Goal: Task Accomplishment & Management: Manage account settings

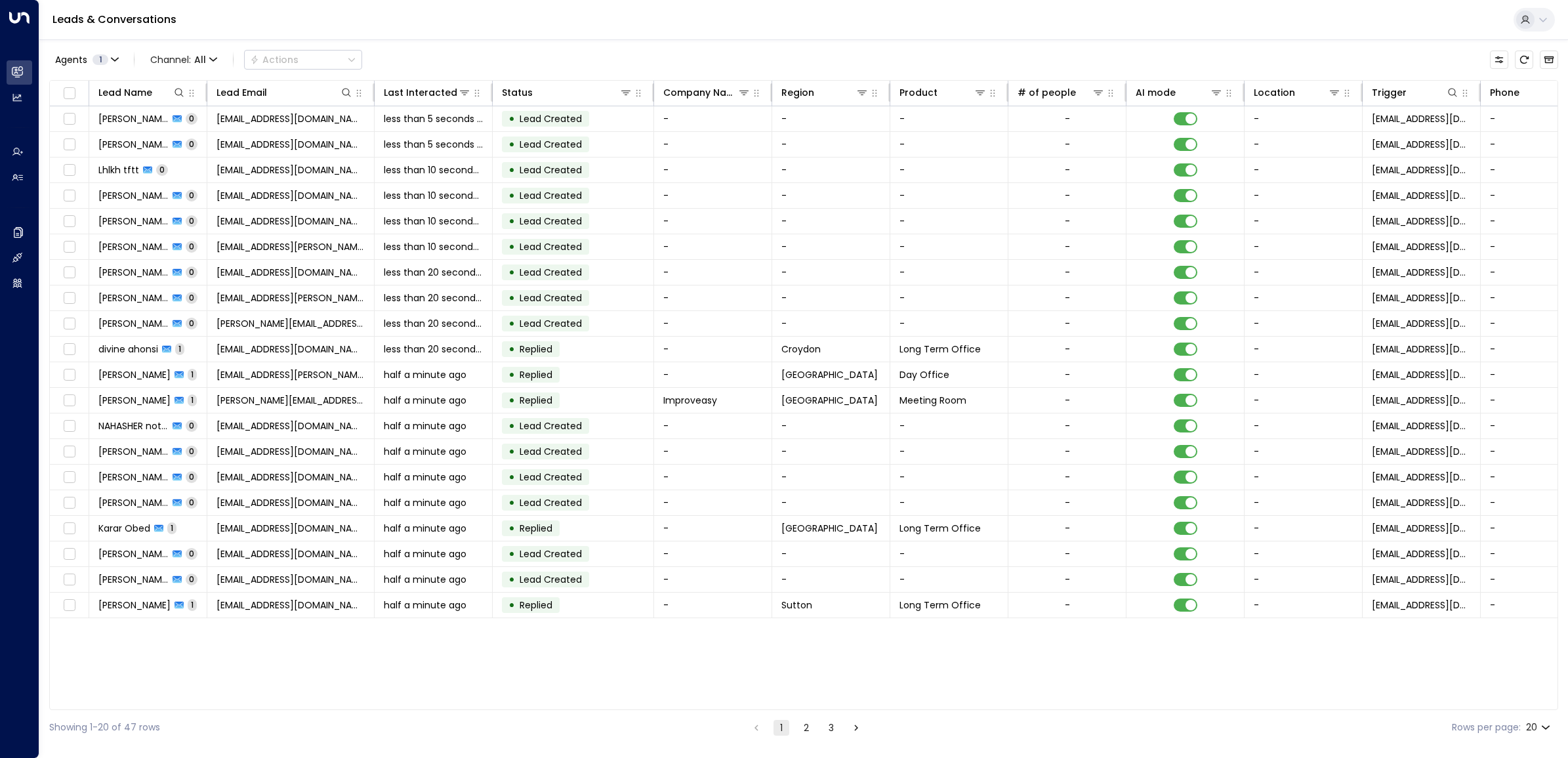
click at [1546, 724] on body "Overview Leads & Conversations Leads & Conversations Analytics Analytics Agents…" at bounding box center [784, 372] width 1568 height 745
click at [1540, 710] on li "50" at bounding box center [1538, 707] width 38 height 24
type input "**"
